Goal: Task Accomplishment & Management: Complete application form

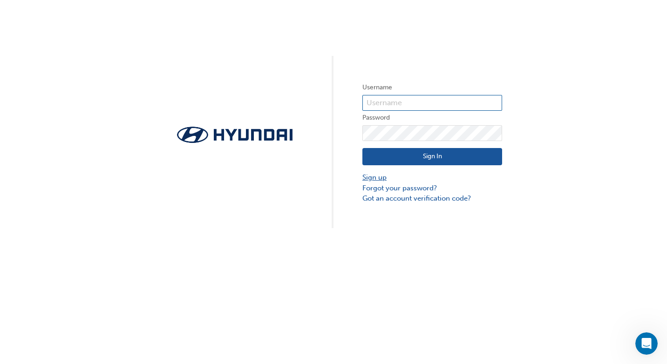
type input "30813"
click at [375, 178] on link "Sign up" at bounding box center [432, 177] width 140 height 11
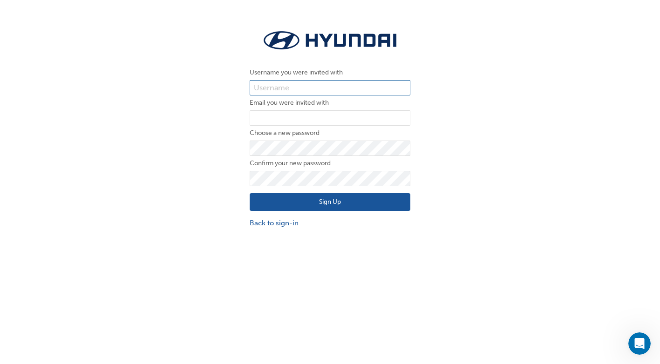
type input "30813"
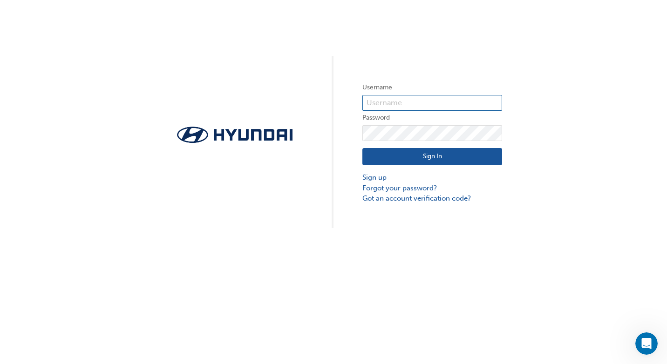
type input "30813"
